Goal: Find specific page/section: Find specific page/section

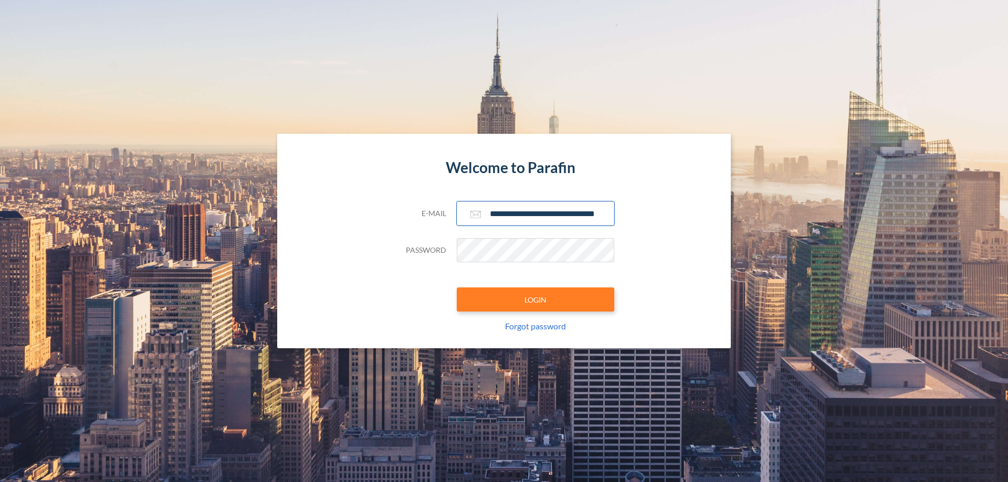
type input "**********"
click at [536, 300] on button "LOGIN" at bounding box center [536, 300] width 158 height 24
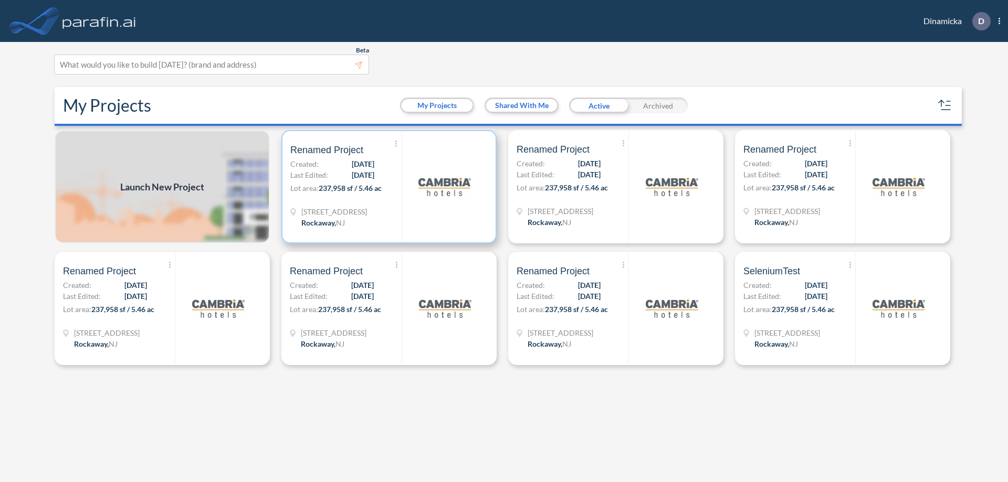
scroll to position [3, 0]
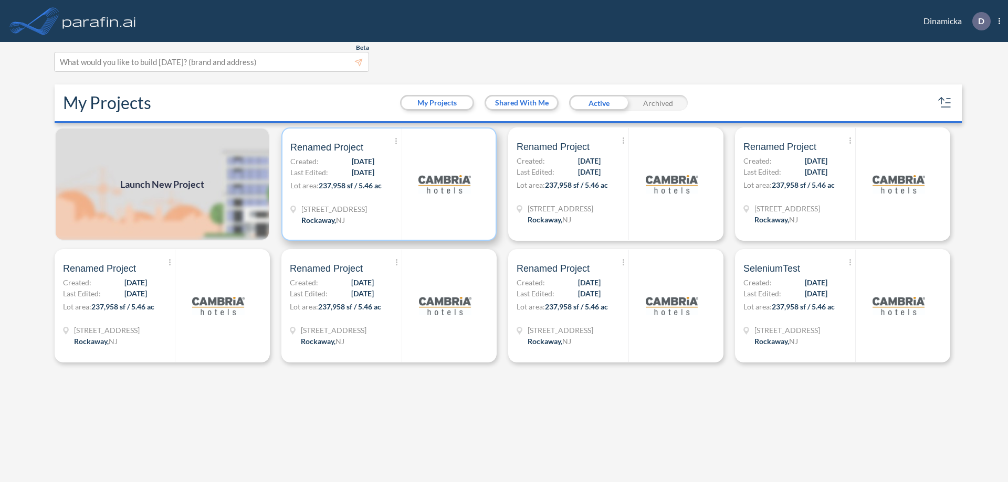
click at [389, 184] on p "Lot area: 237,958 sf / 5.46 ac" at bounding box center [345, 187] width 111 height 15
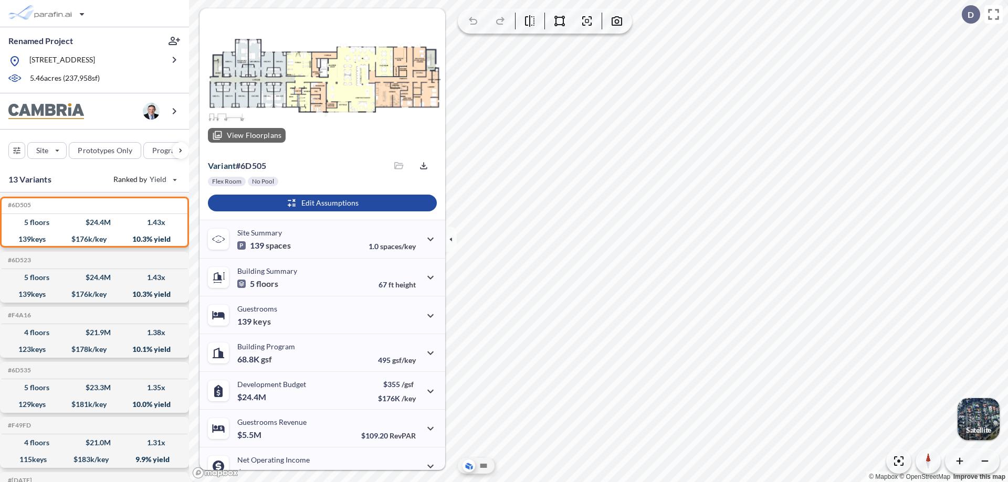
click at [321, 80] on div at bounding box center [323, 79] width 246 height 143
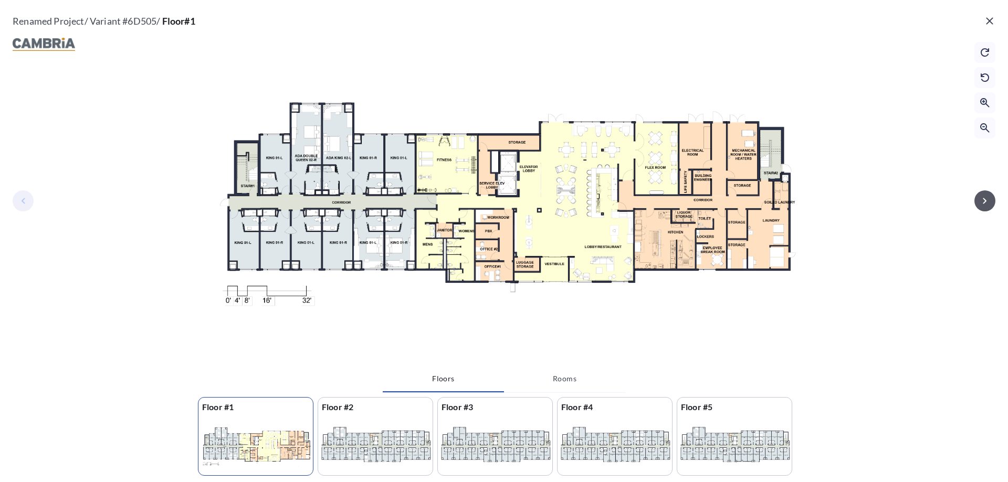
click at [985, 201] on icon "button" at bounding box center [985, 201] width 4 height 6
